Goal: Navigation & Orientation: Find specific page/section

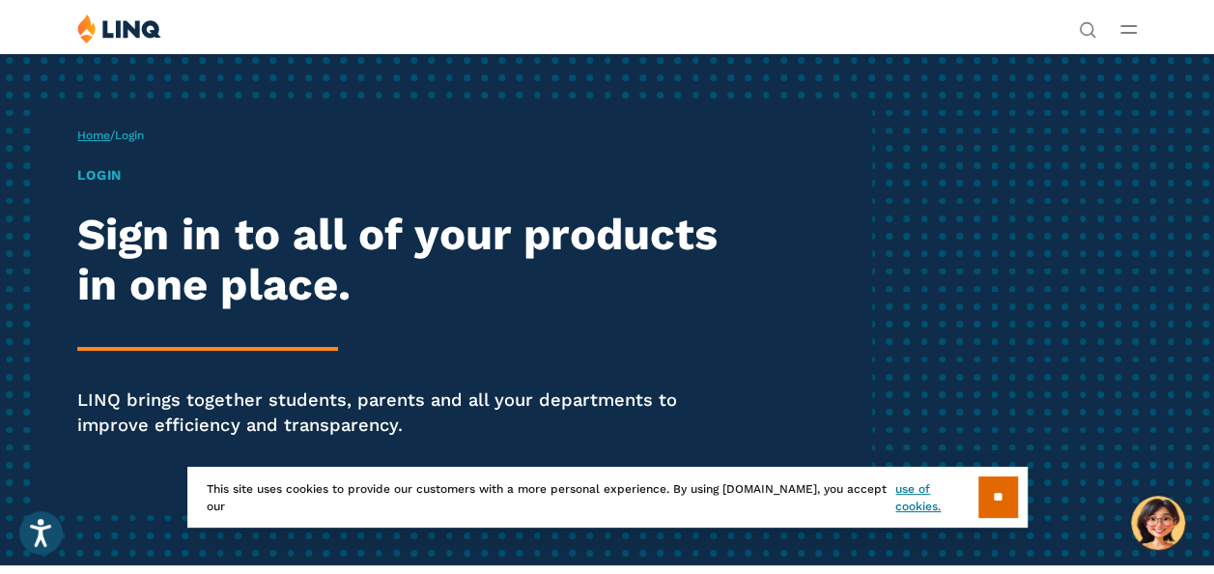
click at [110, 142] on link "Home" at bounding box center [93, 135] width 33 height 14
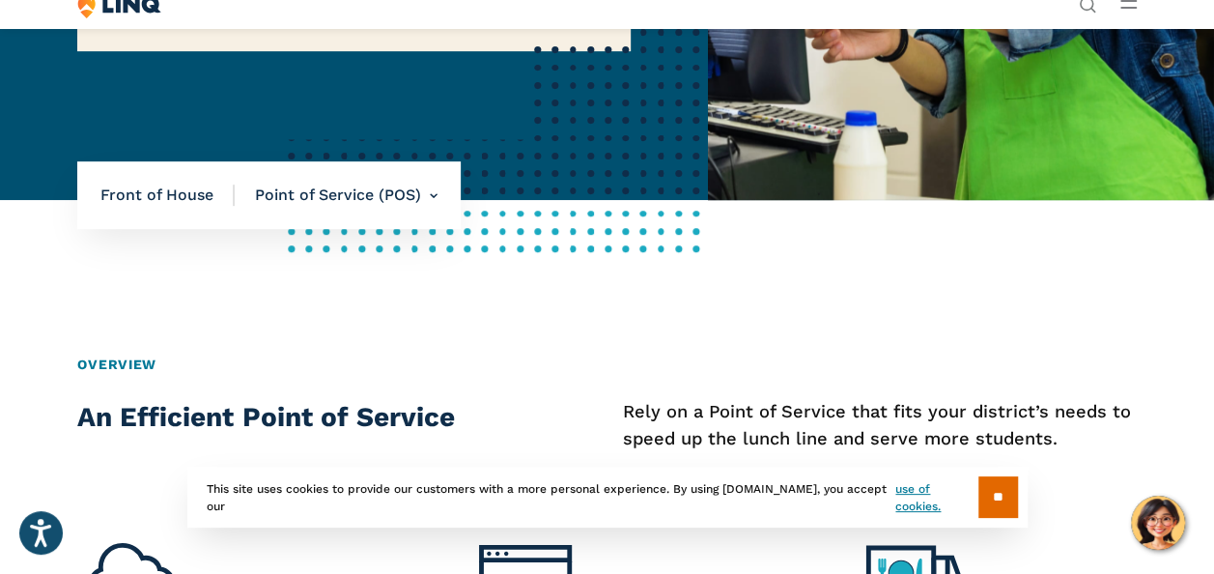
scroll to position [436, 0]
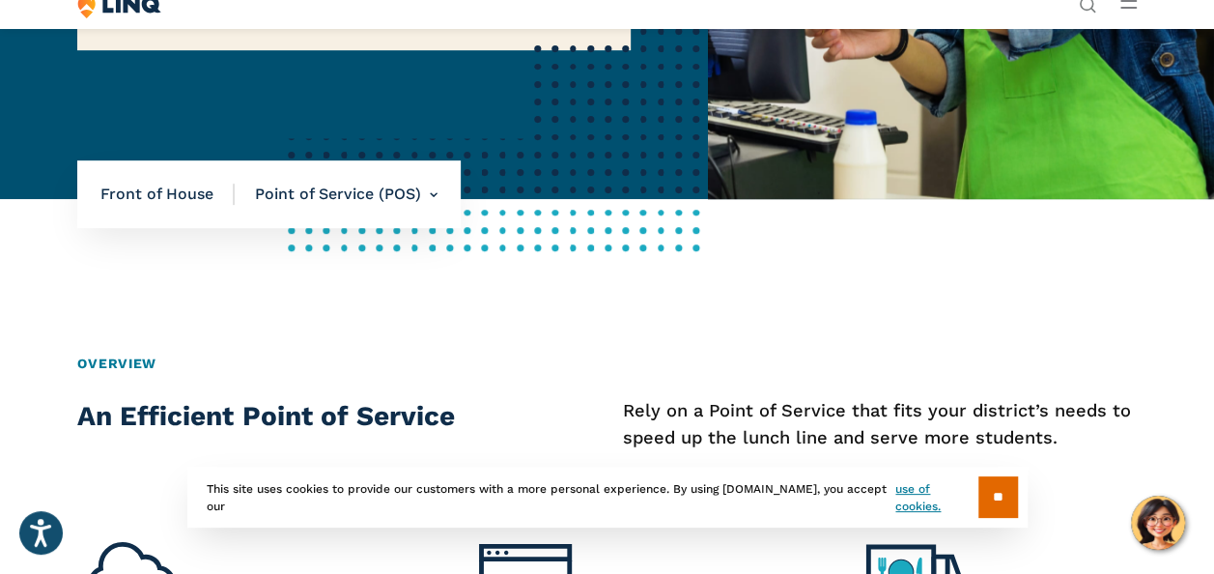
click at [663, 514] on div "** This site uses cookies to provide our customers with a more personal experie…" at bounding box center [607, 496] width 840 height 61
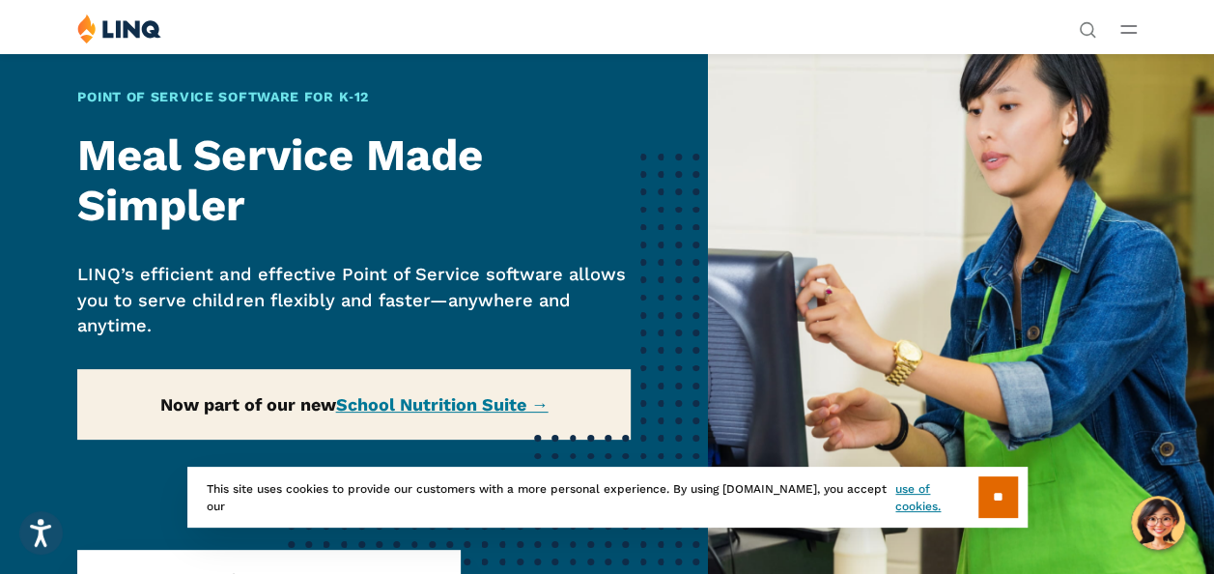
scroll to position [0, 0]
